Goal: Transaction & Acquisition: Purchase product/service

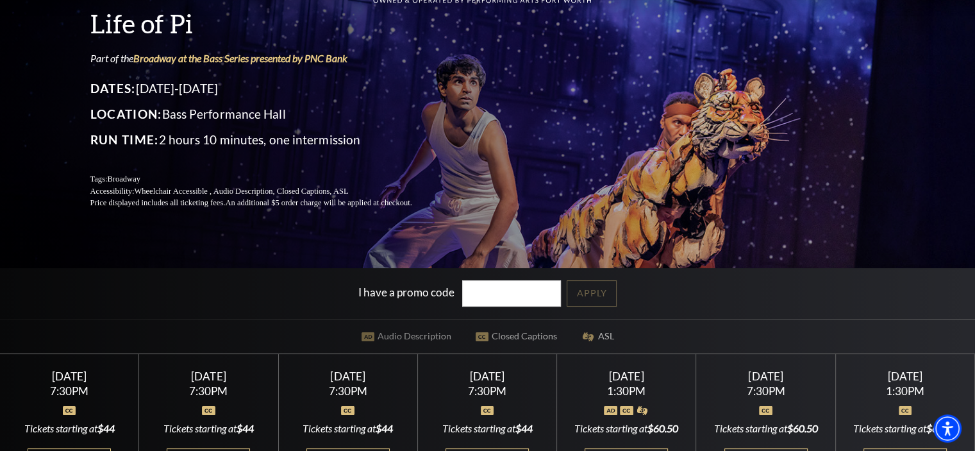
scroll to position [192, 0]
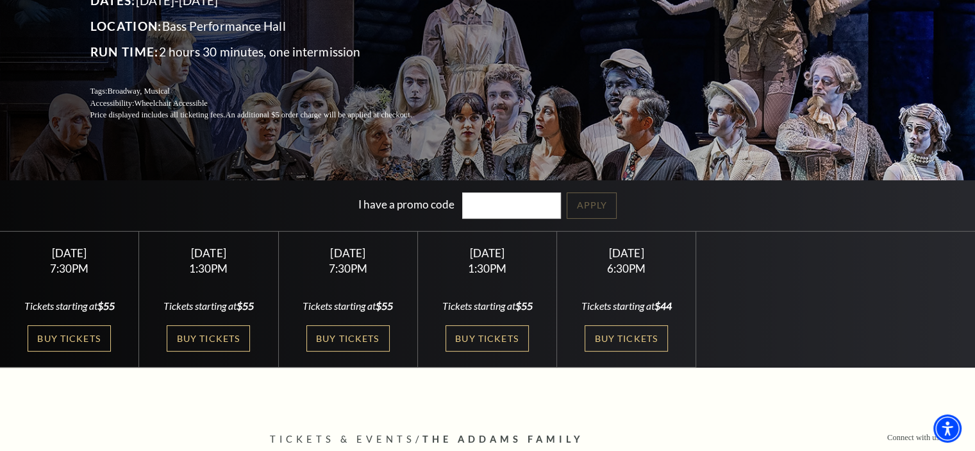
scroll to position [192, 0]
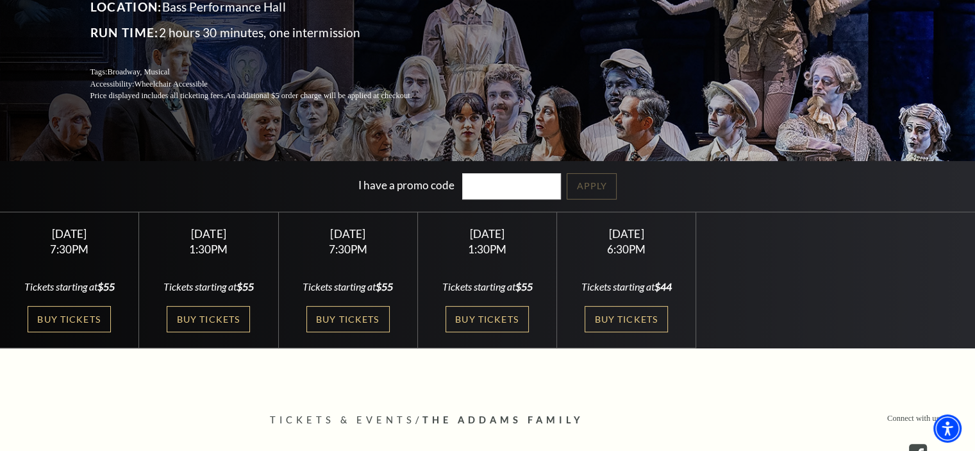
click at [219, 310] on link "Buy Tickets" at bounding box center [208, 319] width 83 height 26
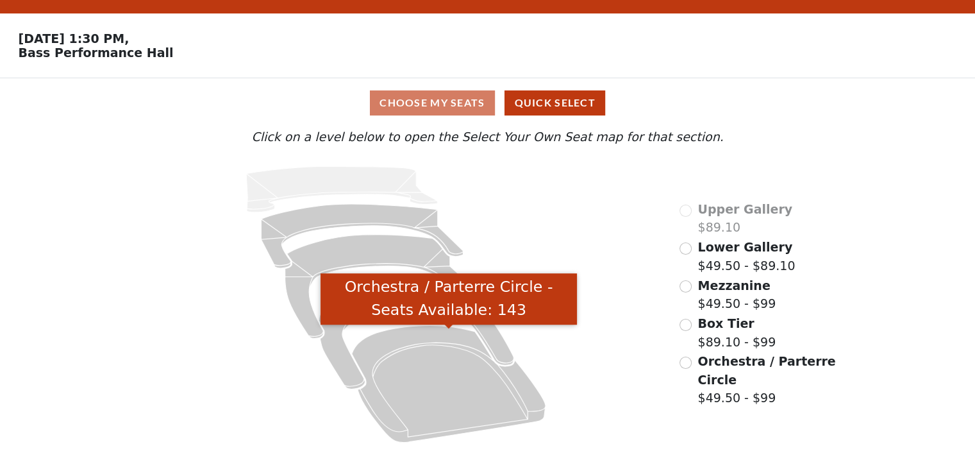
scroll to position [32, 0]
click at [447, 376] on icon "Orchestra / Parterre Circle - Seats Available: 143" at bounding box center [449, 383] width 194 height 117
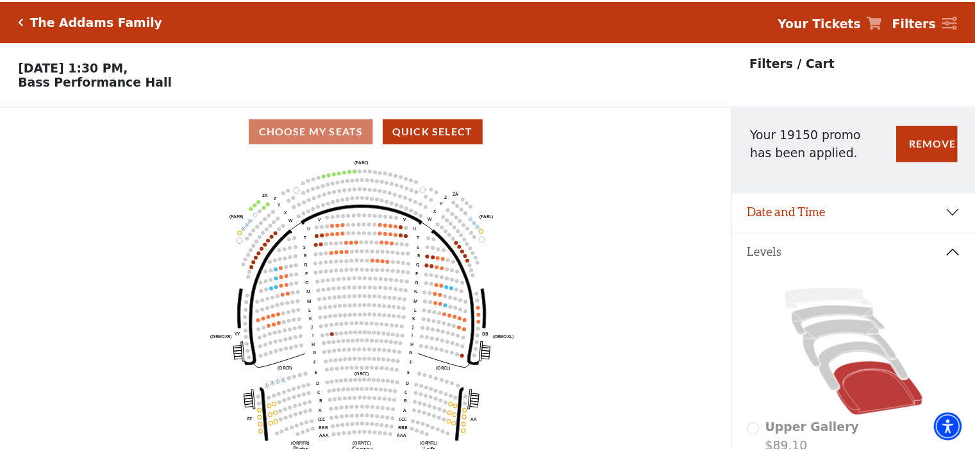
scroll to position [59, 0]
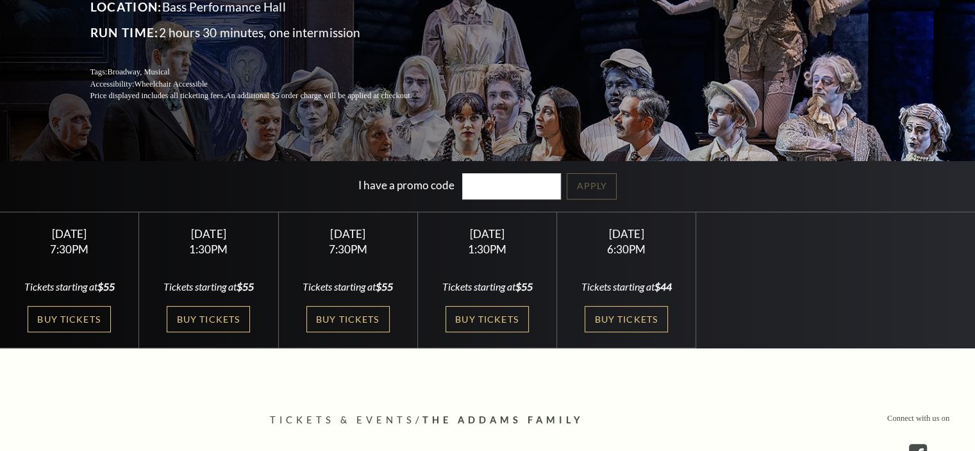
scroll to position [192, 0]
click at [478, 317] on link "Buy Tickets" at bounding box center [487, 319] width 83 height 26
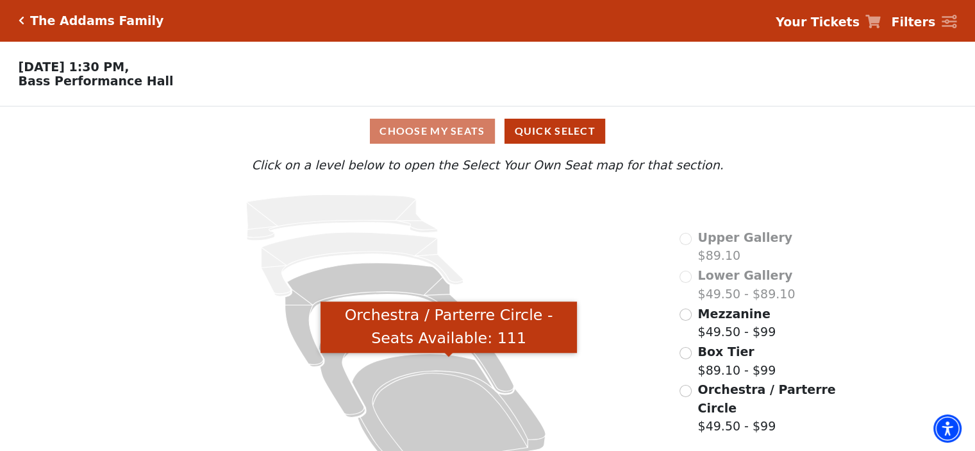
click at [428, 398] on icon "Orchestra / Parterre Circle - Seats Available: 111" at bounding box center [449, 411] width 194 height 117
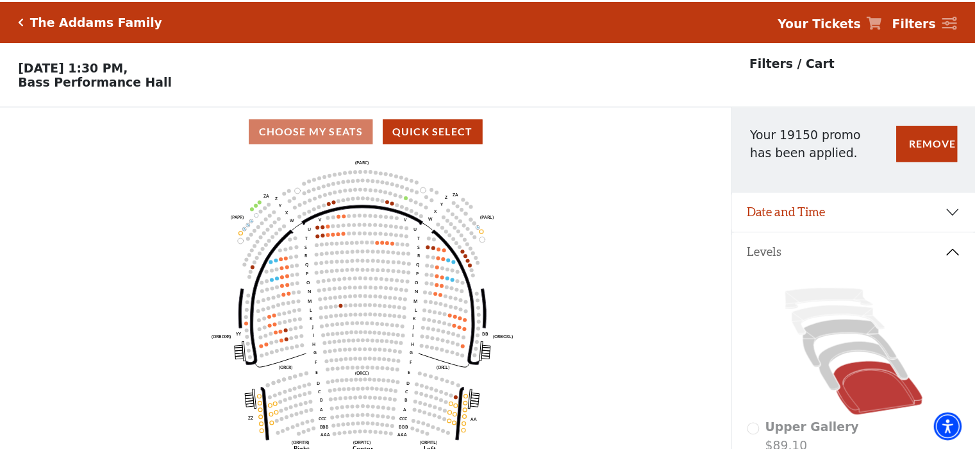
scroll to position [59, 0]
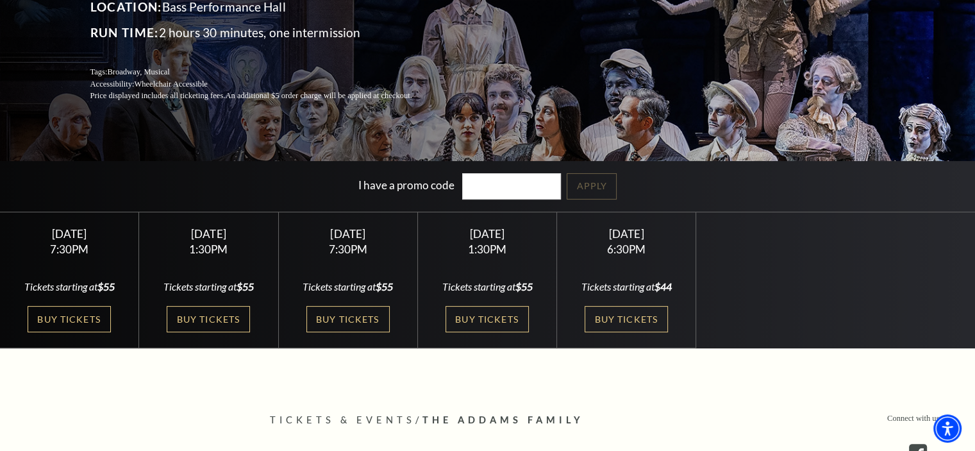
click at [365, 308] on link "Buy Tickets" at bounding box center [347, 319] width 83 height 26
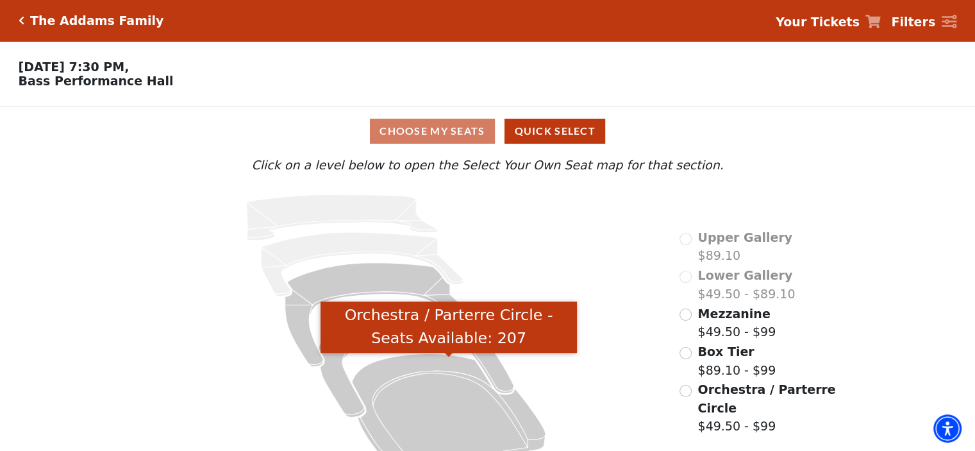
click at [430, 407] on icon "Orchestra / Parterre Circle - Seats Available: 207" at bounding box center [449, 411] width 194 height 117
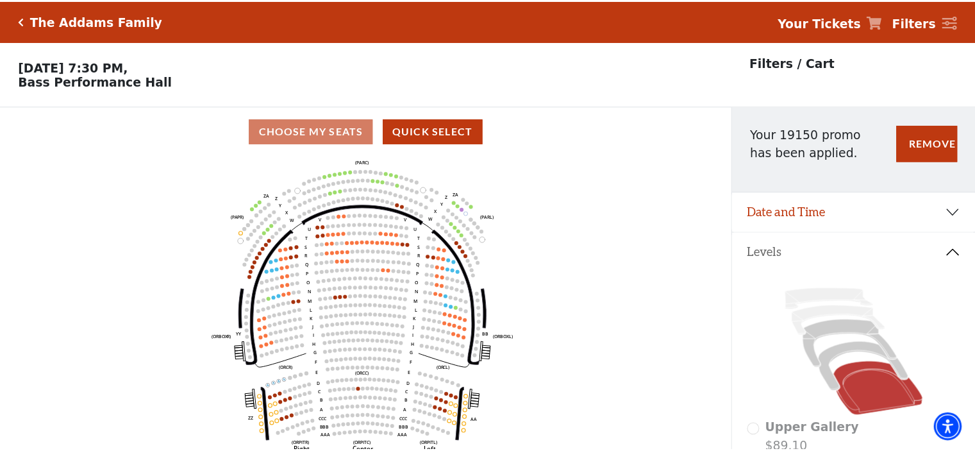
scroll to position [59, 0]
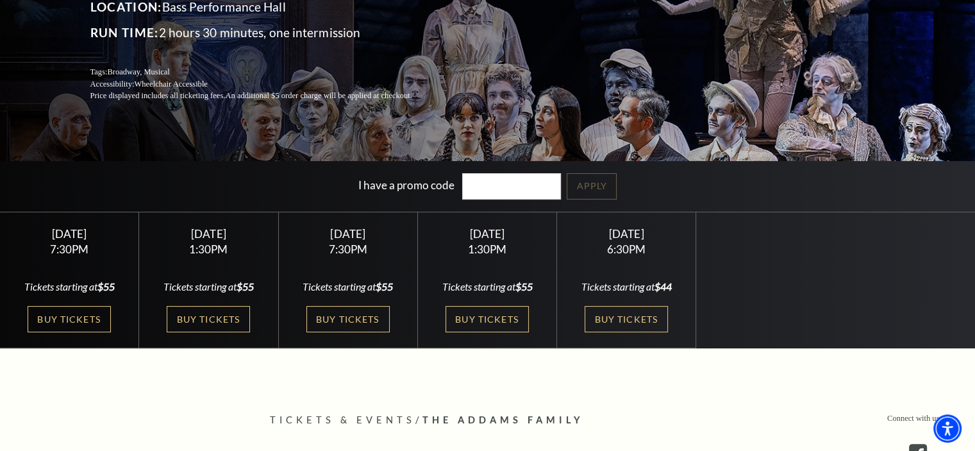
click at [85, 314] on link "Buy Tickets" at bounding box center [69, 319] width 83 height 26
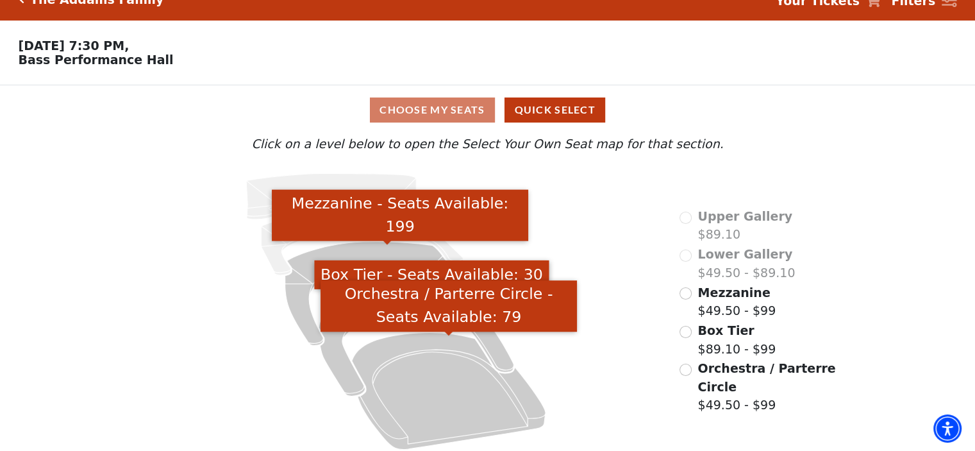
scroll to position [32, 0]
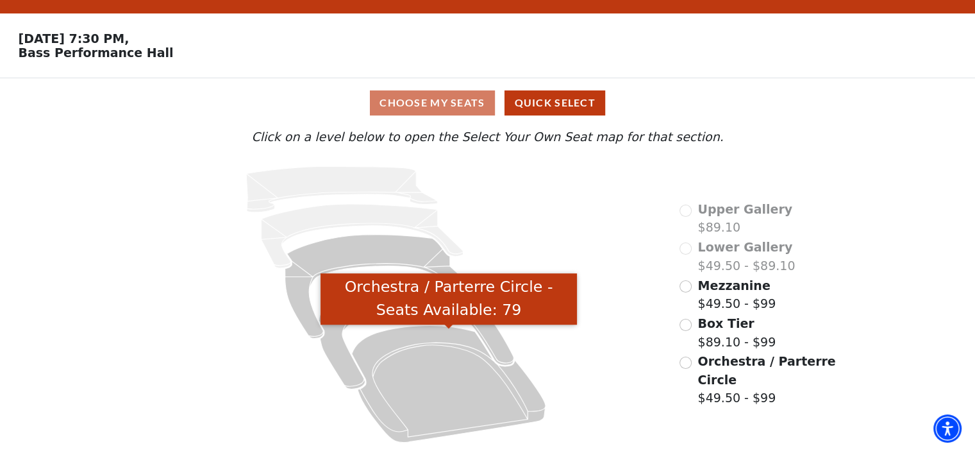
click at [451, 381] on icon "Orchestra / Parterre Circle - Seats Available: 79" at bounding box center [449, 383] width 194 height 117
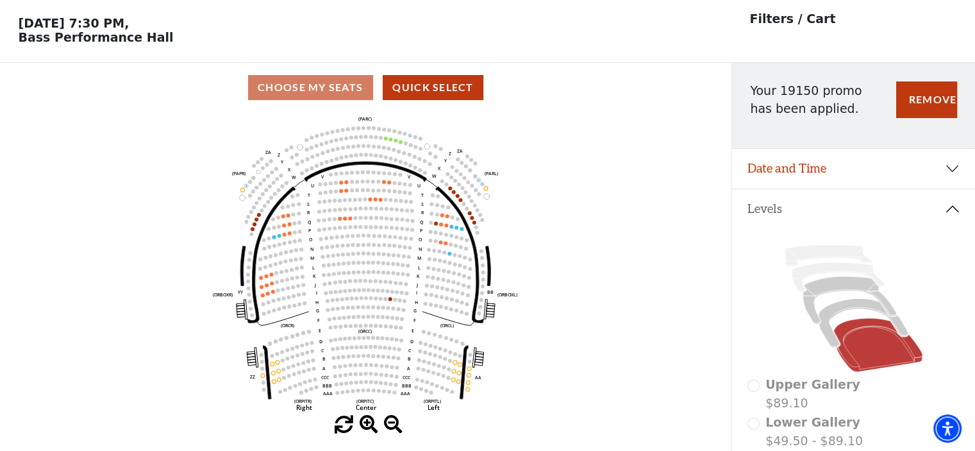
scroll to position [59, 0]
